Goal: Find specific page/section: Find specific page/section

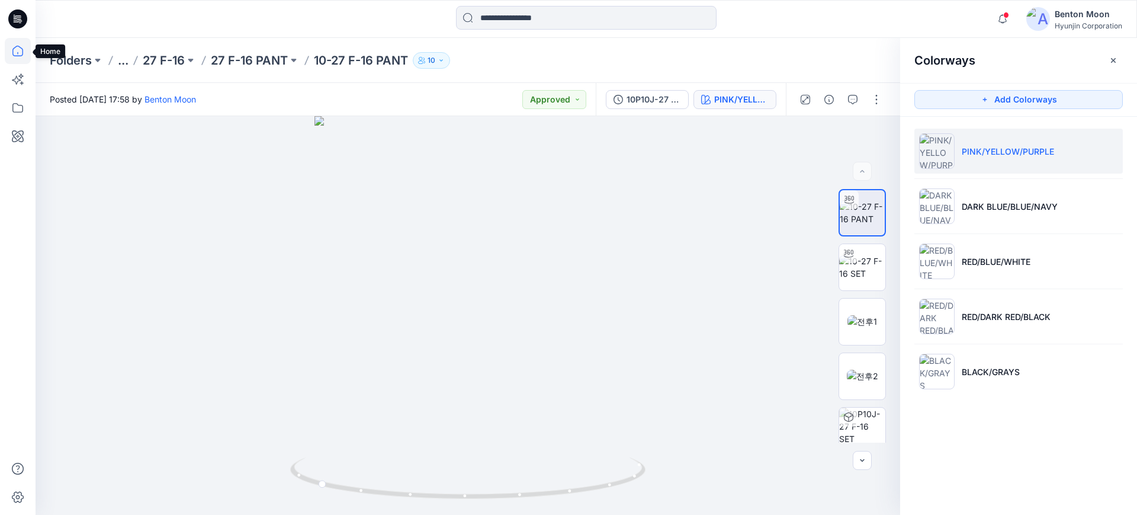
click at [24, 49] on icon at bounding box center [18, 51] width 26 height 26
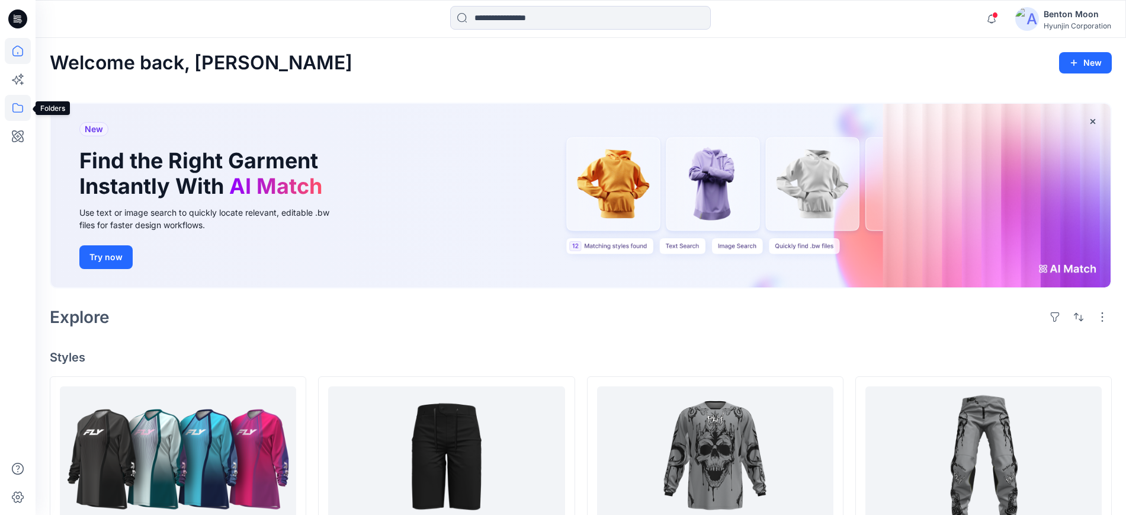
click at [15, 103] on icon at bounding box center [18, 108] width 26 height 26
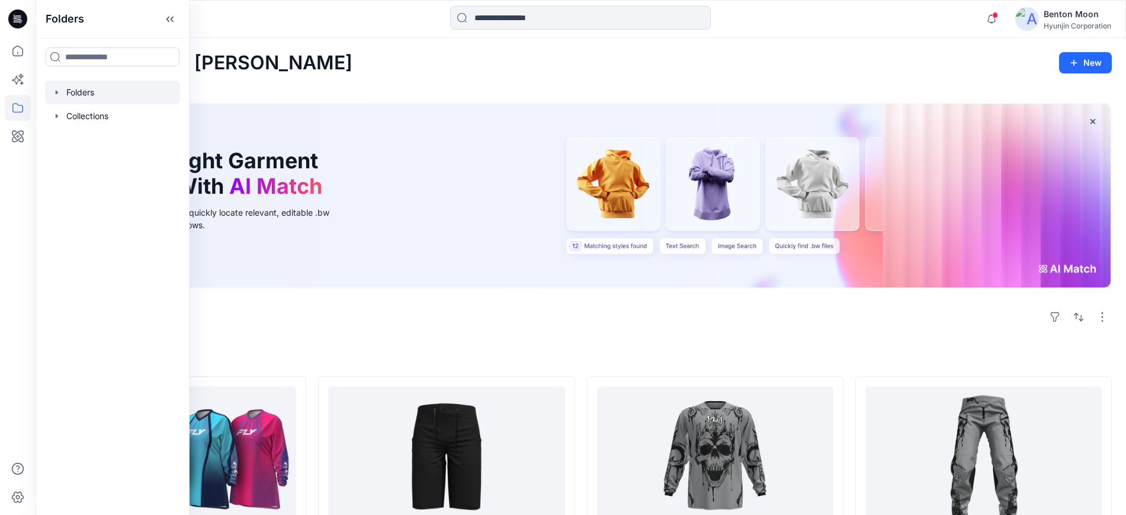
click at [137, 97] on div at bounding box center [112, 93] width 135 height 24
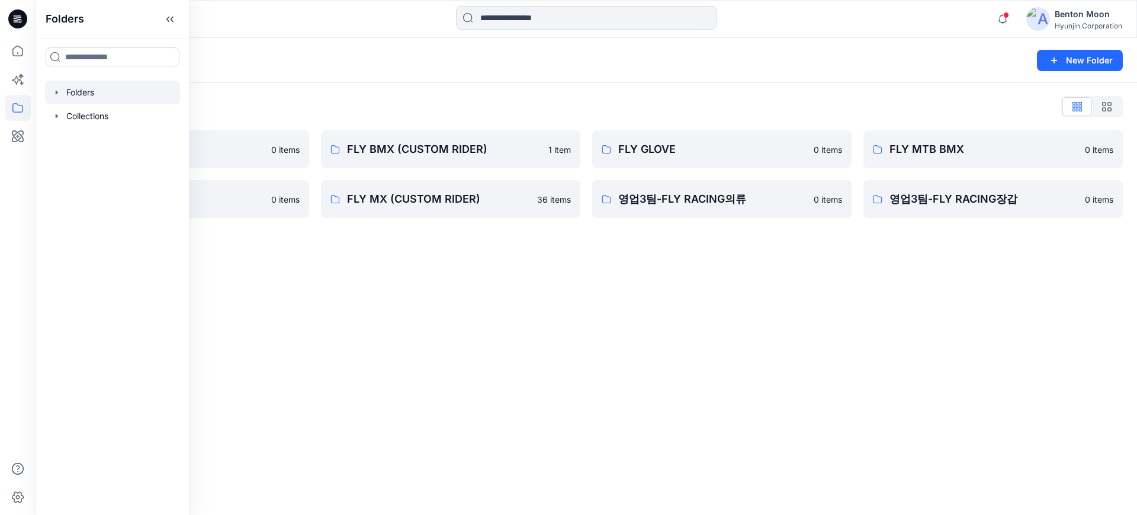
drag, startPoint x: 514, startPoint y: 297, endPoint x: 531, endPoint y: 267, distance: 35.6
click at [516, 290] on div "Folders New Folder Folders List 0-HYUNJIN 0 items FLY MX 0 items FLY BMX (CUSTO…" at bounding box center [587, 276] width 1102 height 477
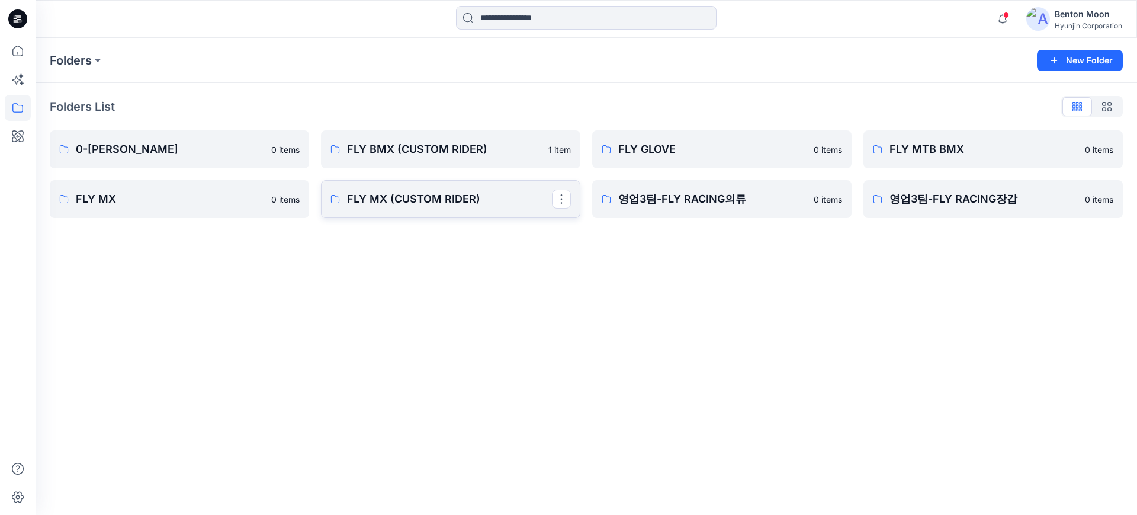
click at [500, 207] on p "FLY MX (CUSTOM RIDER)" at bounding box center [449, 199] width 205 height 17
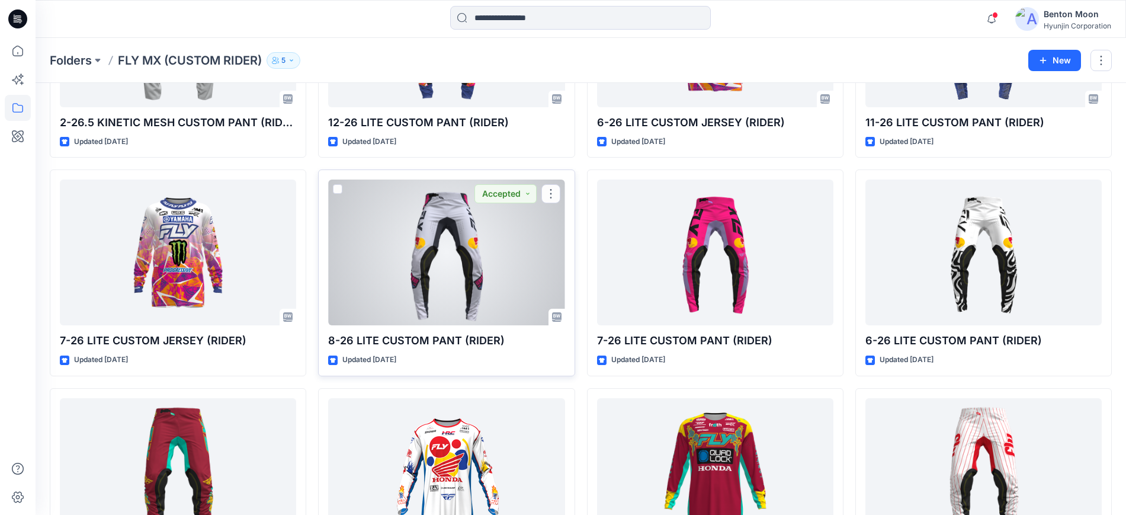
scroll to position [973, 0]
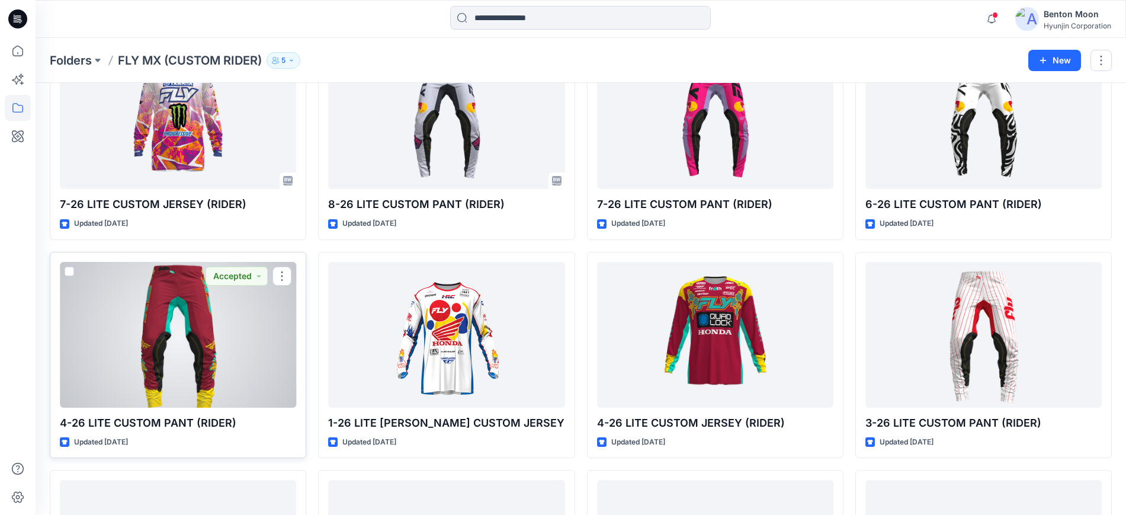
click at [169, 322] on div at bounding box center [178, 335] width 236 height 146
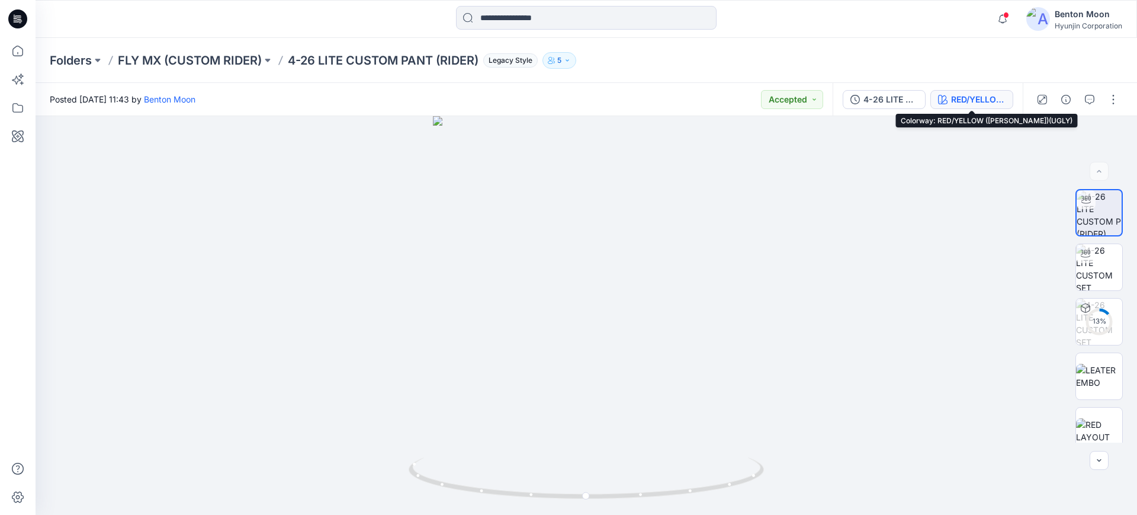
click at [983, 97] on div "RED/YELLOW ([PERSON_NAME])(UGLY)" at bounding box center [978, 99] width 54 height 13
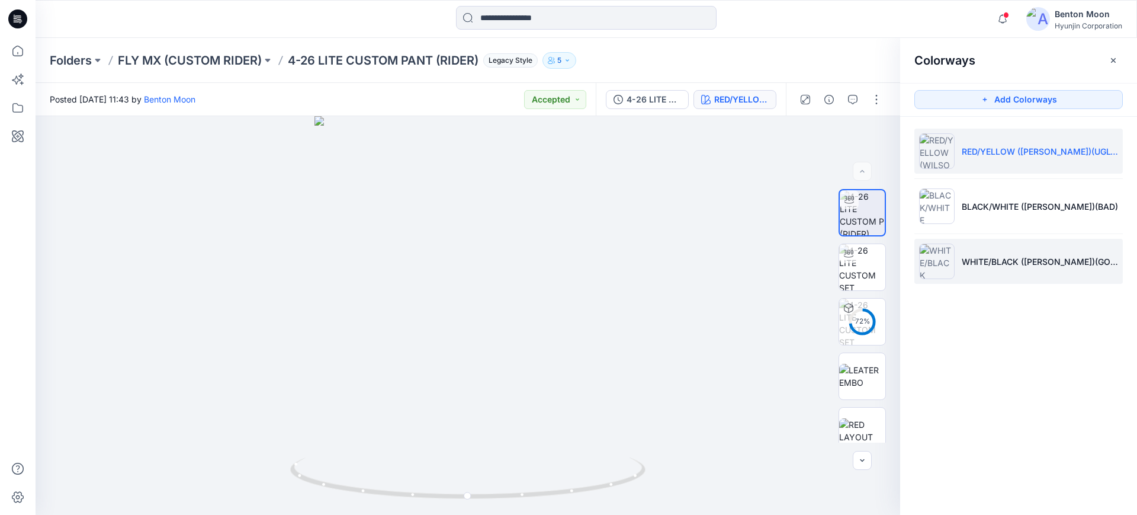
click at [996, 256] on p "WHITE/BLACK ([PERSON_NAME])(GOOD)" at bounding box center [1040, 261] width 156 height 12
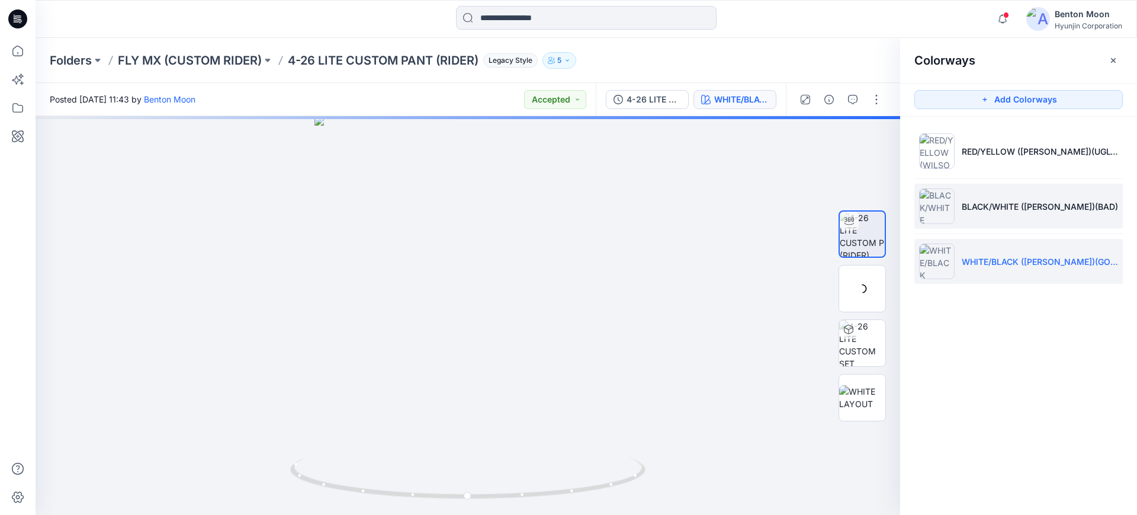
click at [1009, 220] on li "BLACK/WHITE ([PERSON_NAME])(BAD)" at bounding box center [1019, 206] width 208 height 45
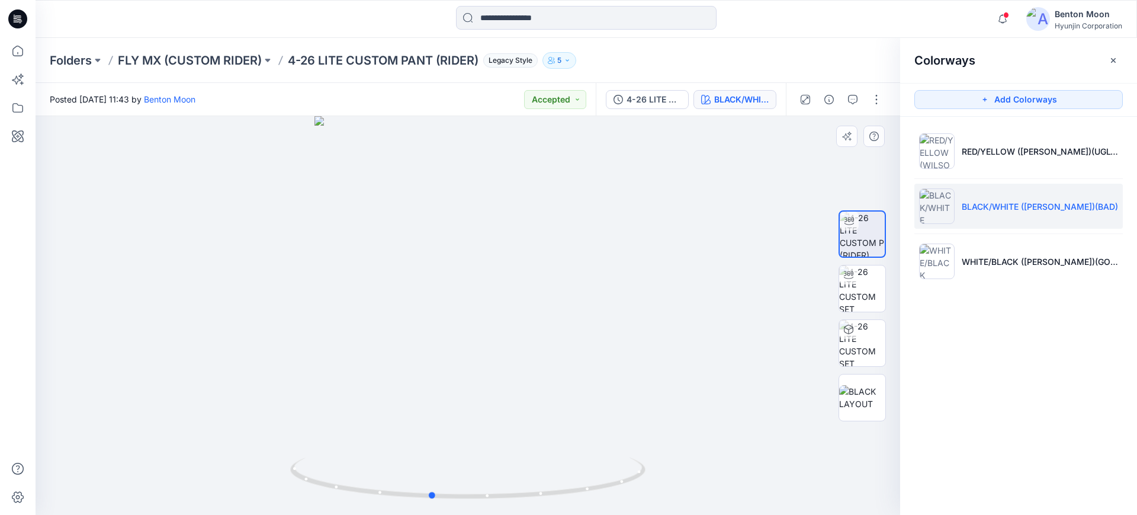
drag, startPoint x: 549, startPoint y: 439, endPoint x: 516, endPoint y: 437, distance: 32.6
click at [512, 410] on div at bounding box center [468, 315] width 865 height 399
drag, startPoint x: 508, startPoint y: 401, endPoint x: 502, endPoint y: 399, distance: 6.9
click at [502, 399] on div at bounding box center [468, 315] width 865 height 399
drag, startPoint x: 156, startPoint y: 392, endPoint x: 247, endPoint y: 398, distance: 90.8
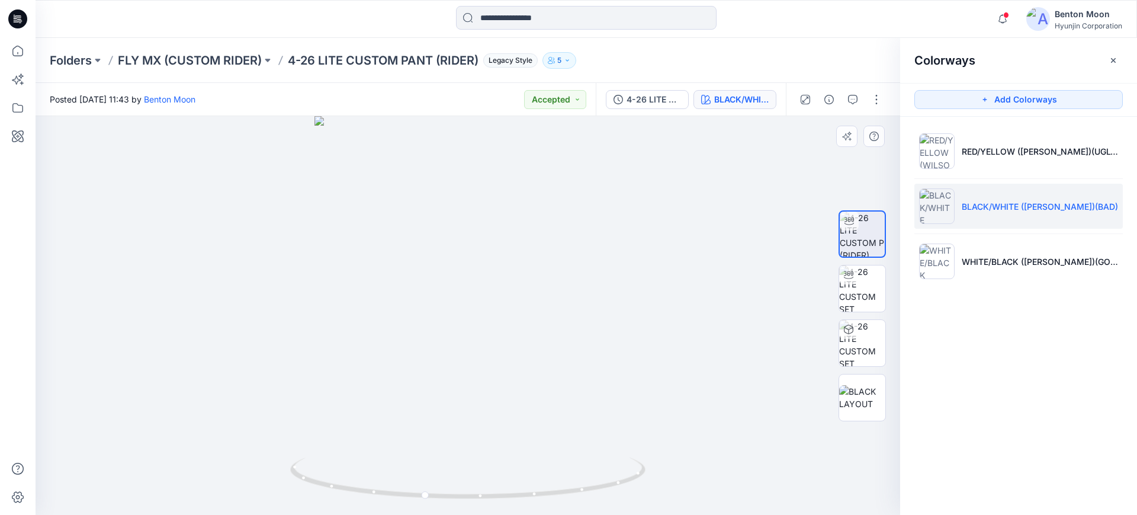
click at [156, 392] on div at bounding box center [468, 315] width 865 height 399
drag, startPoint x: 434, startPoint y: 441, endPoint x: 297, endPoint y: 438, distance: 137.4
click at [297, 438] on div at bounding box center [468, 315] width 865 height 399
